Goal: Find specific page/section: Find specific page/section

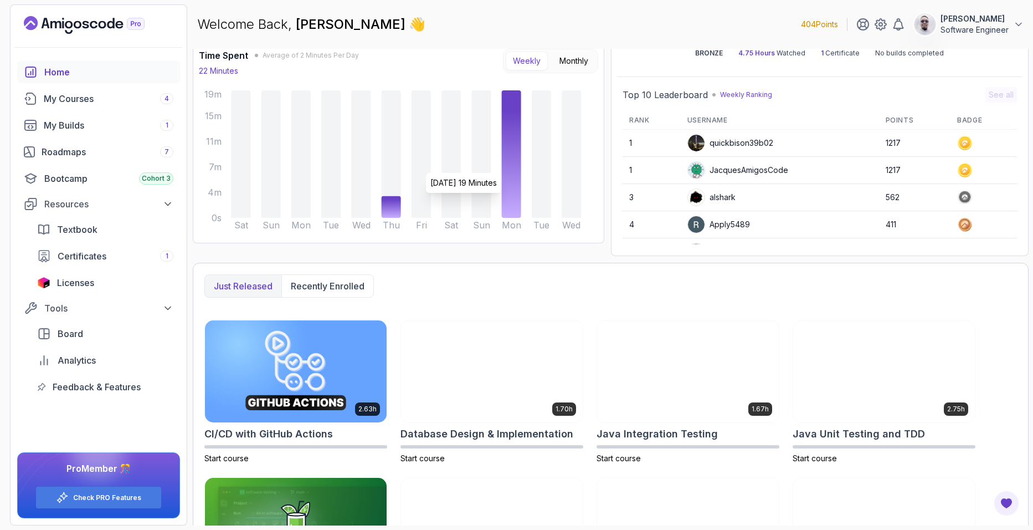
scroll to position [181, 0]
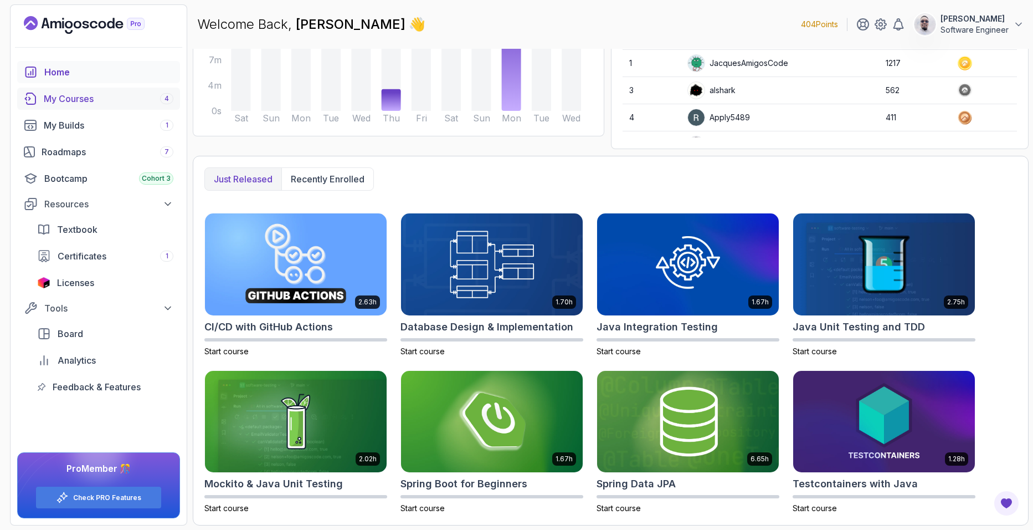
click at [109, 100] on div "My Courses 4" at bounding box center [109, 98] width 130 height 13
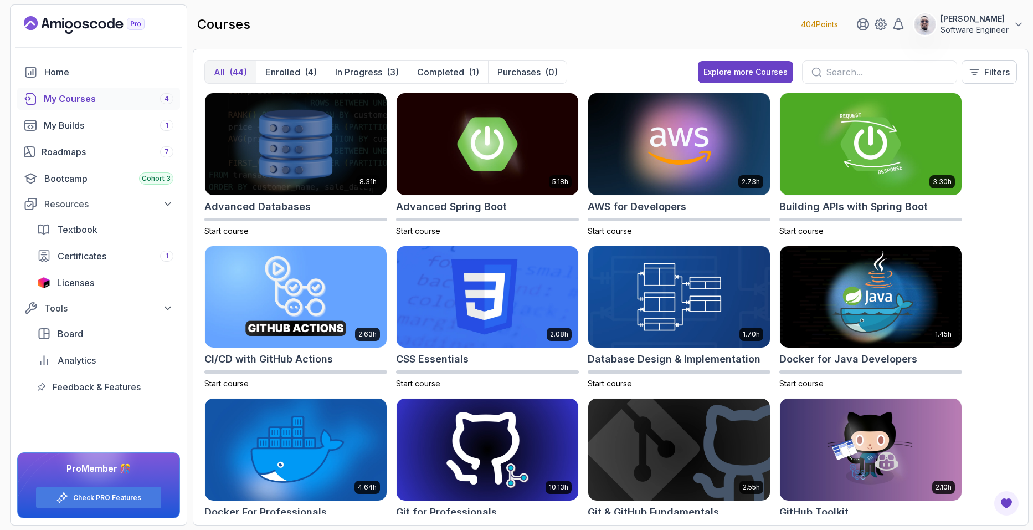
click at [842, 73] on input "text" at bounding box center [887, 71] width 122 height 13
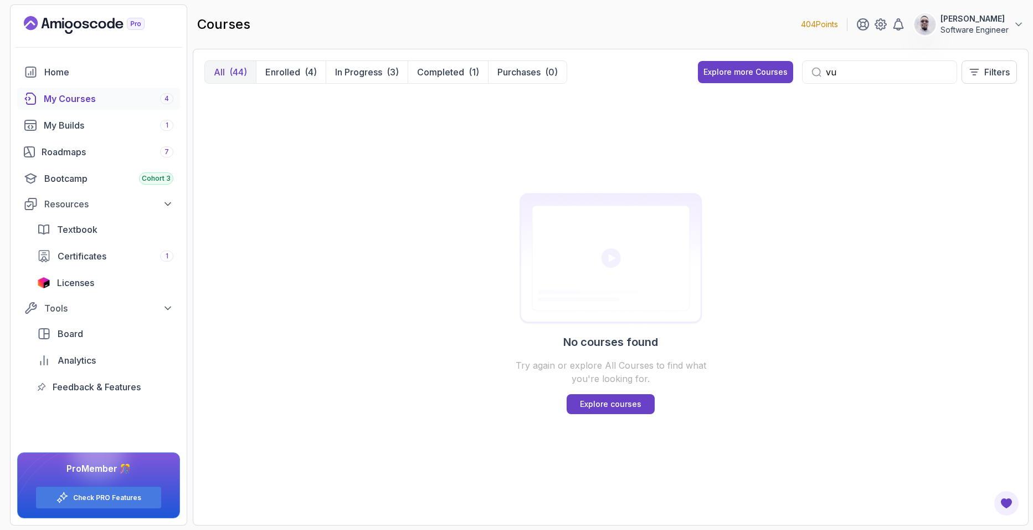
type input "v"
